Goal: Task Accomplishment & Management: Complete application form

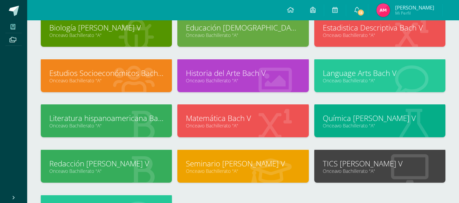
scroll to position [52, 0]
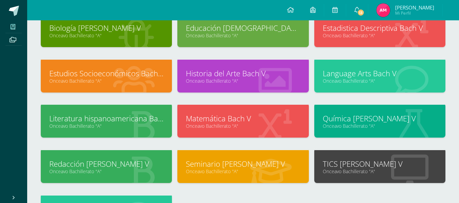
click at [353, 117] on link "Química [PERSON_NAME] V" at bounding box center [379, 118] width 114 height 11
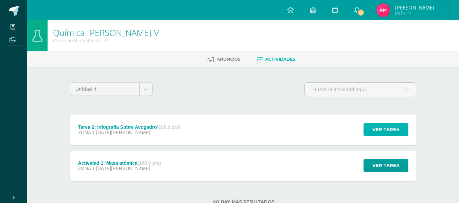
click at [371, 130] on button "Ver tarea" at bounding box center [385, 129] width 45 height 13
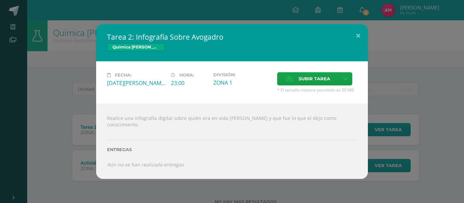
drag, startPoint x: 105, startPoint y: 116, endPoint x: 142, endPoint y: 127, distance: 38.7
click at [142, 127] on div "Realice una infografía digital sobre quién era en vida [PERSON_NAME] y que fue …" at bounding box center [232, 141] width 272 height 75
copy div "Realice una infografía digital sobre quién era en vida [PERSON_NAME] y que fue …"
click at [348, 76] on link at bounding box center [345, 78] width 13 height 13
click at [340, 92] on link "Subir enlace" at bounding box center [321, 93] width 68 height 11
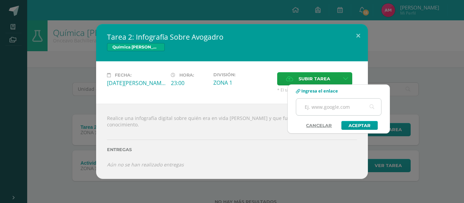
click at [329, 108] on input "text" at bounding box center [338, 107] width 85 height 17
paste input "https://www.canva.com/design/DAGv62RlgT4/bz_L8VULexueANx3m4WCTA/edit?utm_conten…"
type input "https://www.canva.com/design/DAGv62RlgT4/bz_L8VULexueANx3m4WCTA/edit?utm_conten…"
click at [349, 125] on link "Aceptar" at bounding box center [359, 125] width 36 height 9
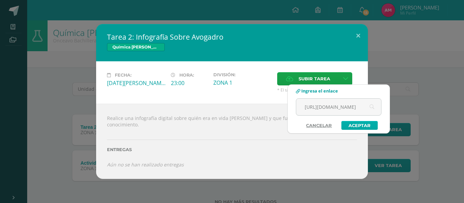
scroll to position [0, 0]
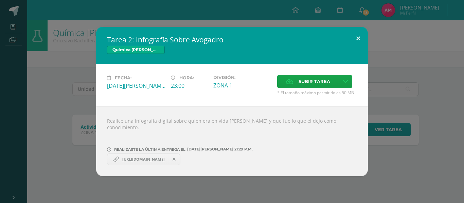
click at [359, 46] on button at bounding box center [357, 38] width 19 height 23
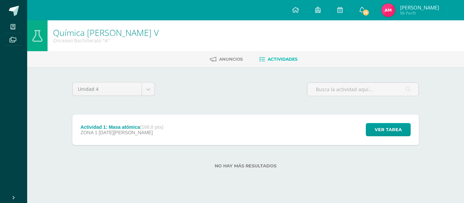
click at [107, 127] on div "Actividad 1: Masa atómica (100.0 pts)" at bounding box center [121, 127] width 83 height 5
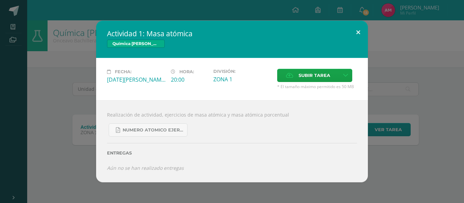
click at [355, 64] on div "Fecha: Martes 12 de Agosto Hora: 20:00 División: ZONA 1 Subir tarea Cancelar" at bounding box center [232, 79] width 272 height 42
click at [360, 30] on button at bounding box center [357, 32] width 19 height 23
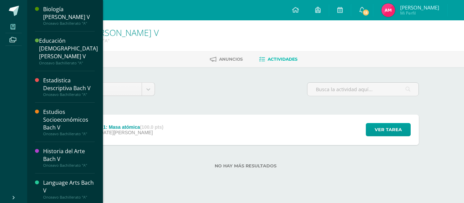
click at [16, 29] on span at bounding box center [12, 26] width 15 height 9
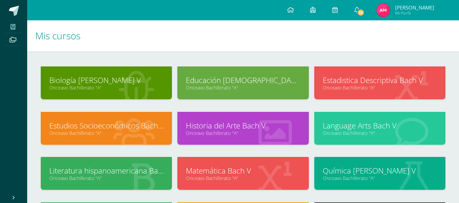
click at [120, 129] on link "Estudios Socioeconómicos Bach V" at bounding box center [106, 125] width 114 height 11
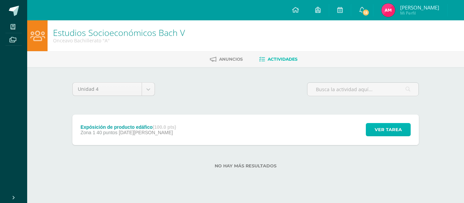
click at [380, 134] on span "Ver tarea" at bounding box center [387, 130] width 27 height 13
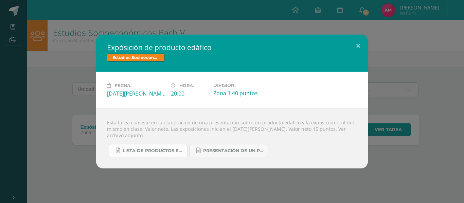
click at [173, 154] on link "Lista de productos edáficos 5 bach. 2025 zona. 16.xlsx" at bounding box center [148, 150] width 79 height 13
click at [224, 152] on span "PRESENTACIÓN DE UN PRODUCTO EDÁFICO DE GUATEMALA 2023.docx" at bounding box center [233, 150] width 61 height 5
